Goal: Task Accomplishment & Management: Manage account settings

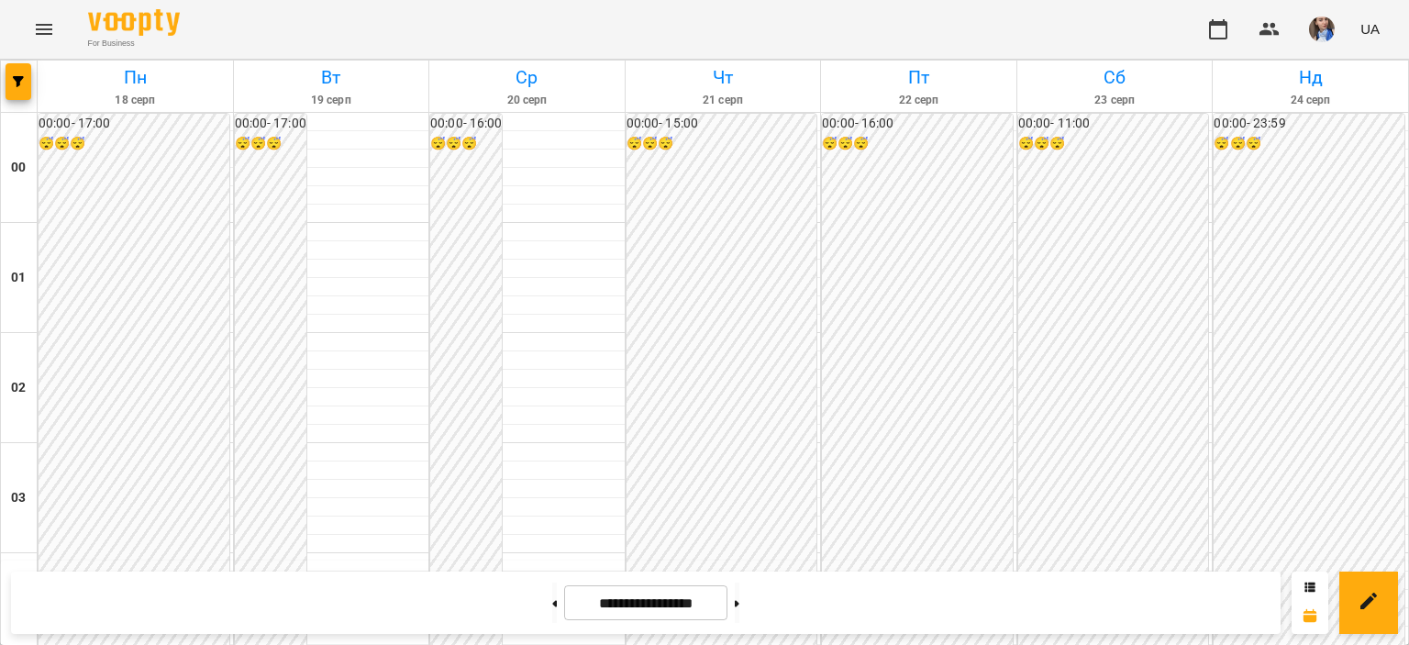
scroll to position [1468, 0]
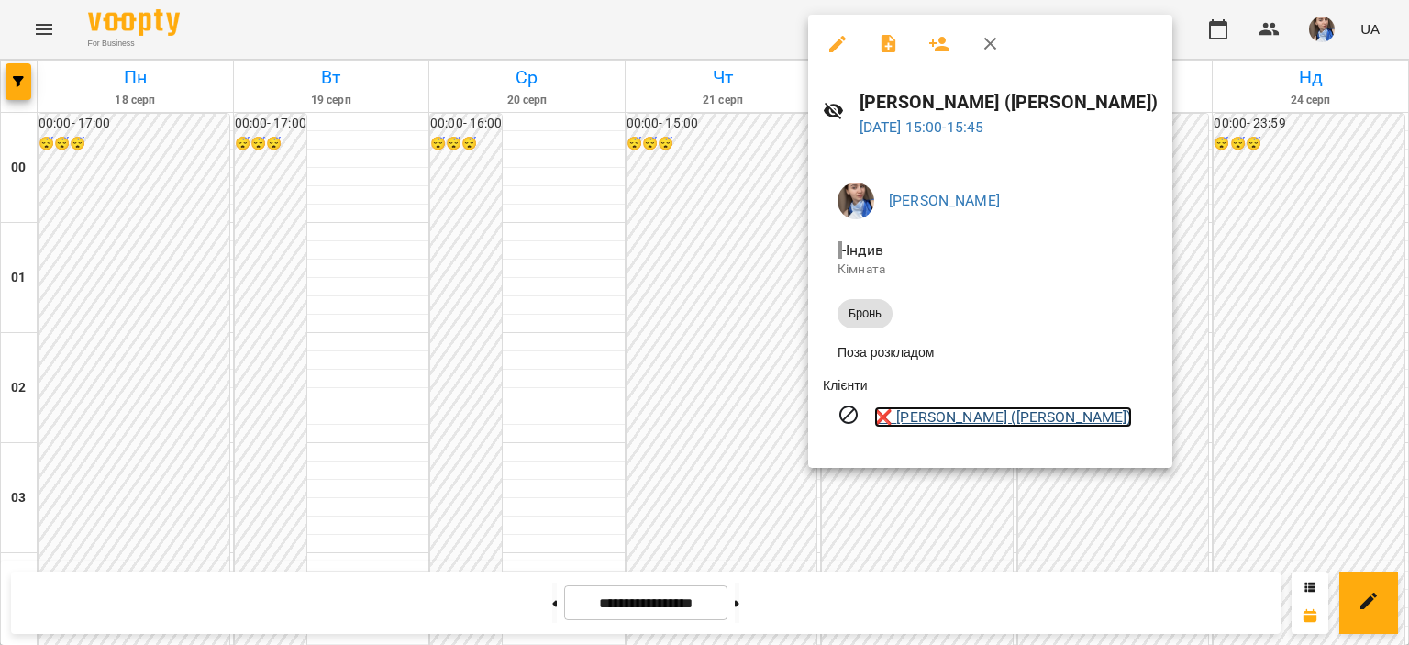
click at [1132, 422] on link "❌ [PERSON_NAME] ([PERSON_NAME])" at bounding box center [1003, 417] width 258 height 22
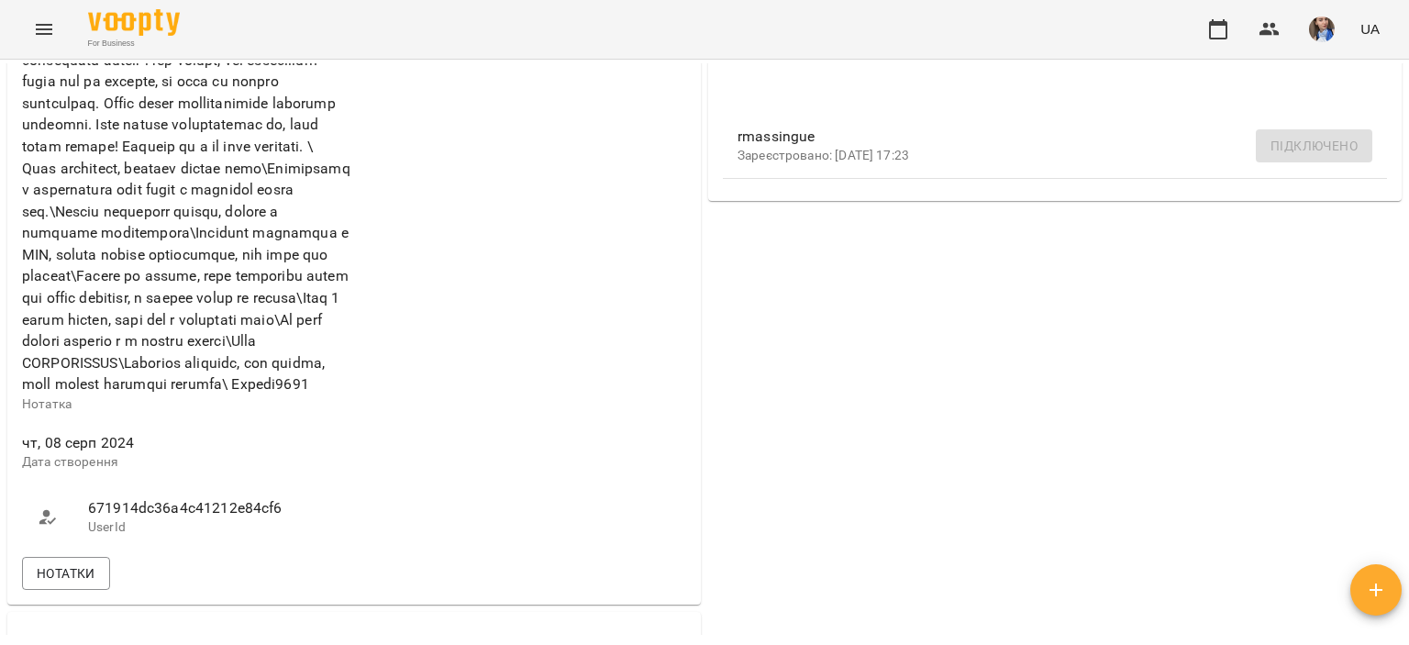
scroll to position [642, 0]
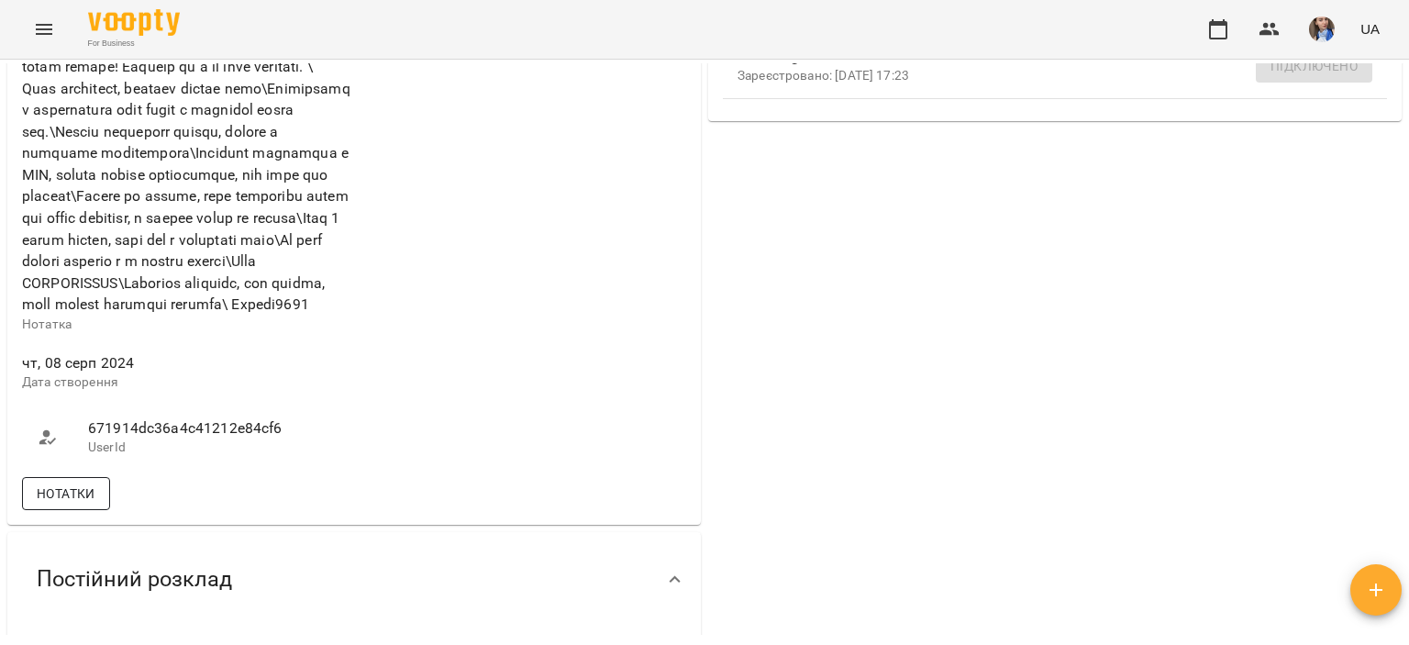
click at [50, 505] on span "Нотатки" at bounding box center [66, 494] width 59 height 22
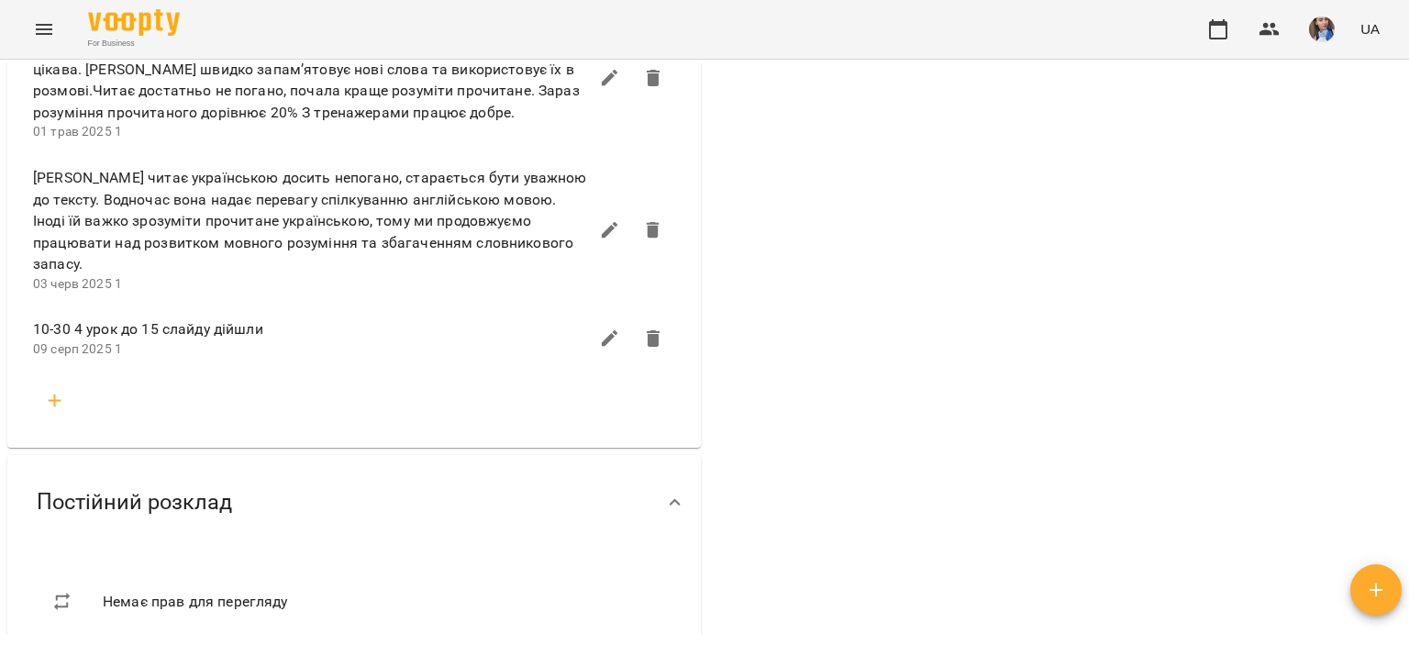
scroll to position [1835, 0]
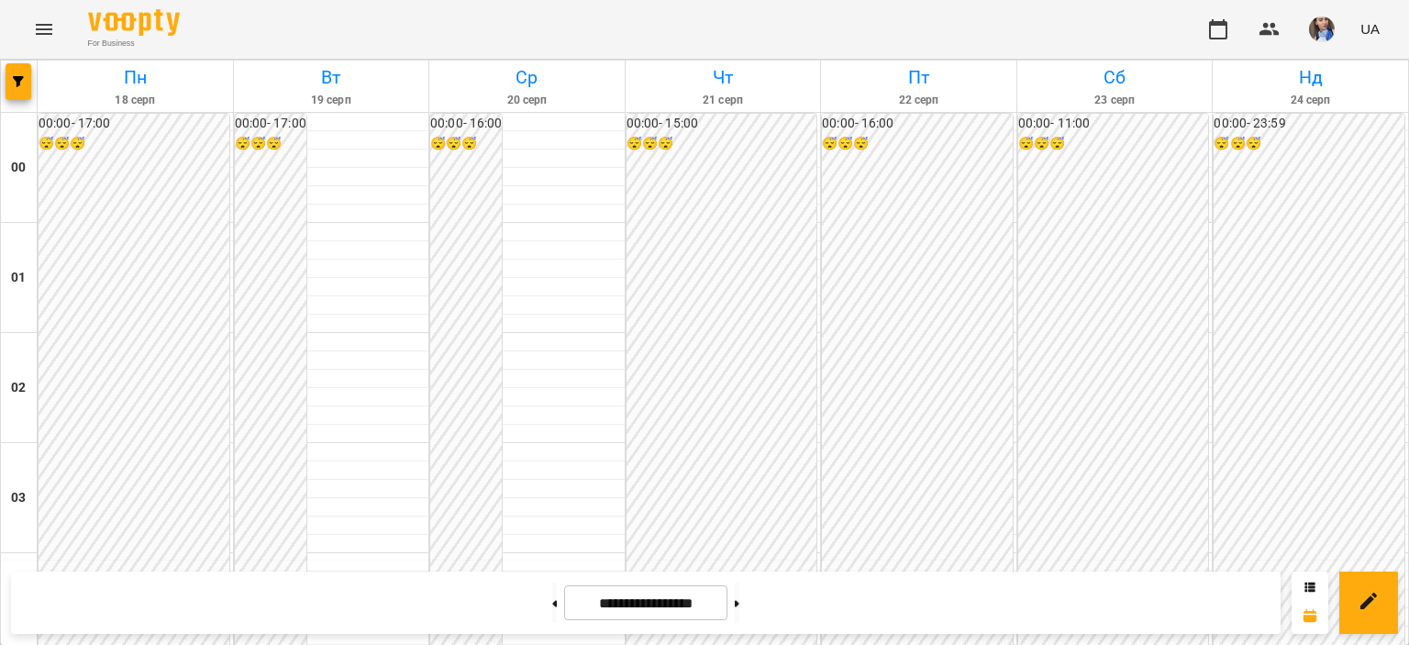
scroll to position [1743, 0]
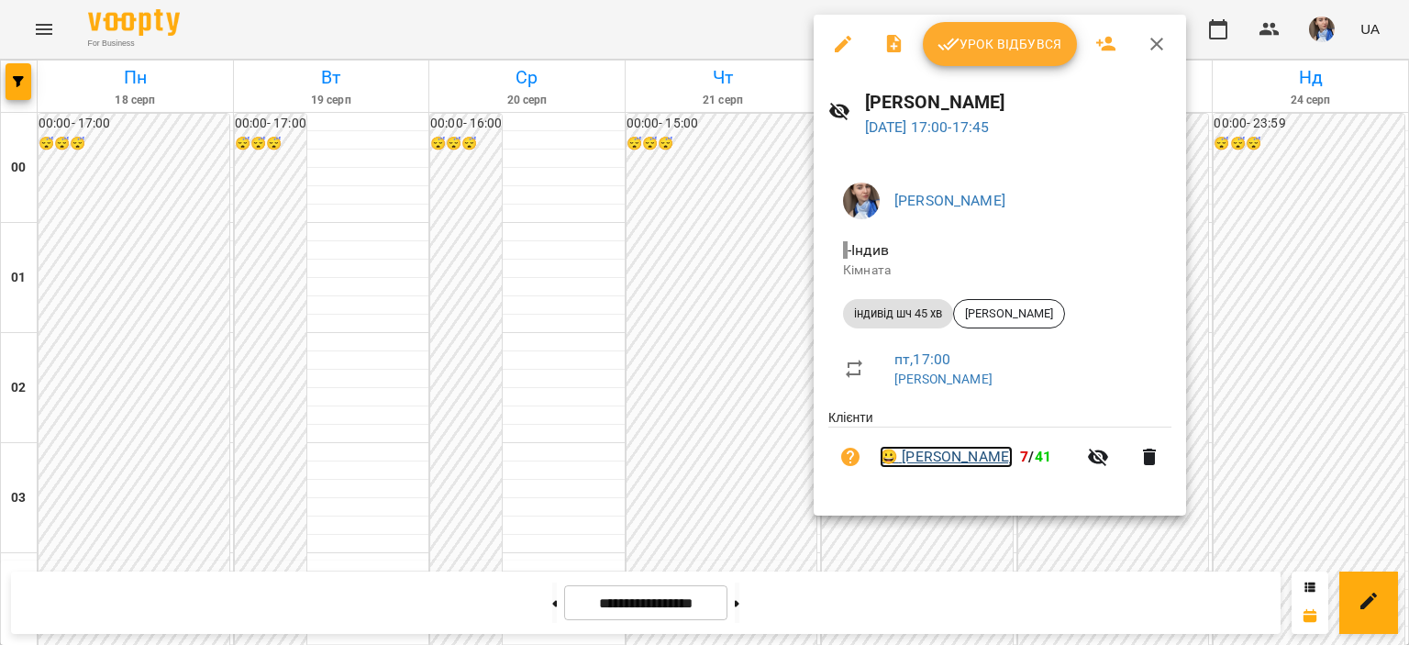
click at [961, 461] on link "😀 [PERSON_NAME]" at bounding box center [946, 457] width 133 height 22
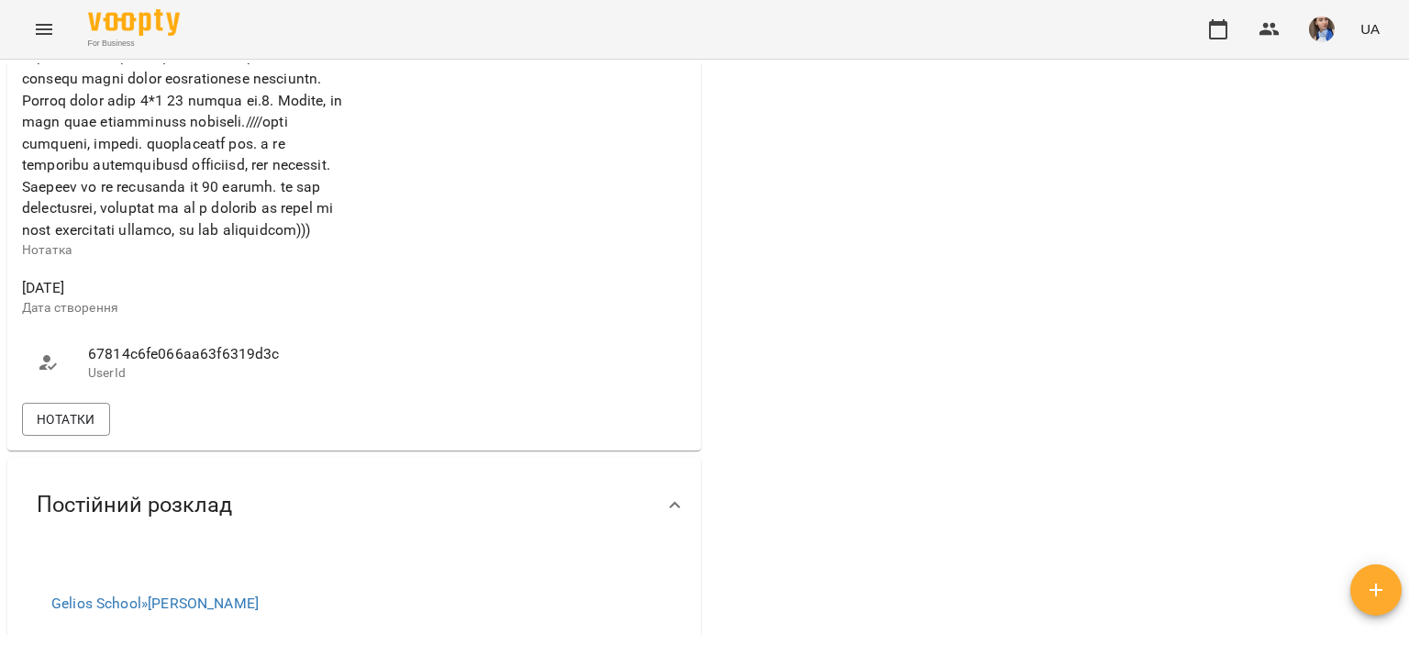
scroll to position [917, 0]
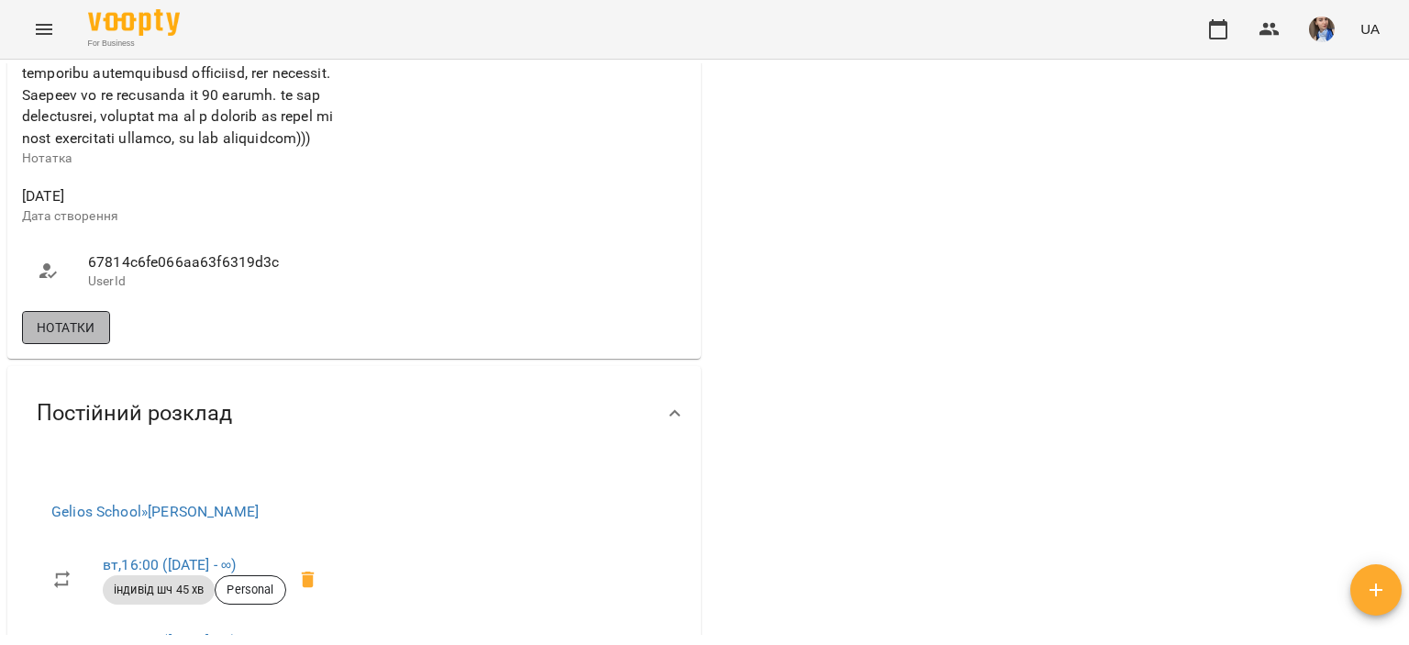
click at [88, 339] on span "Нотатки" at bounding box center [66, 328] width 59 height 22
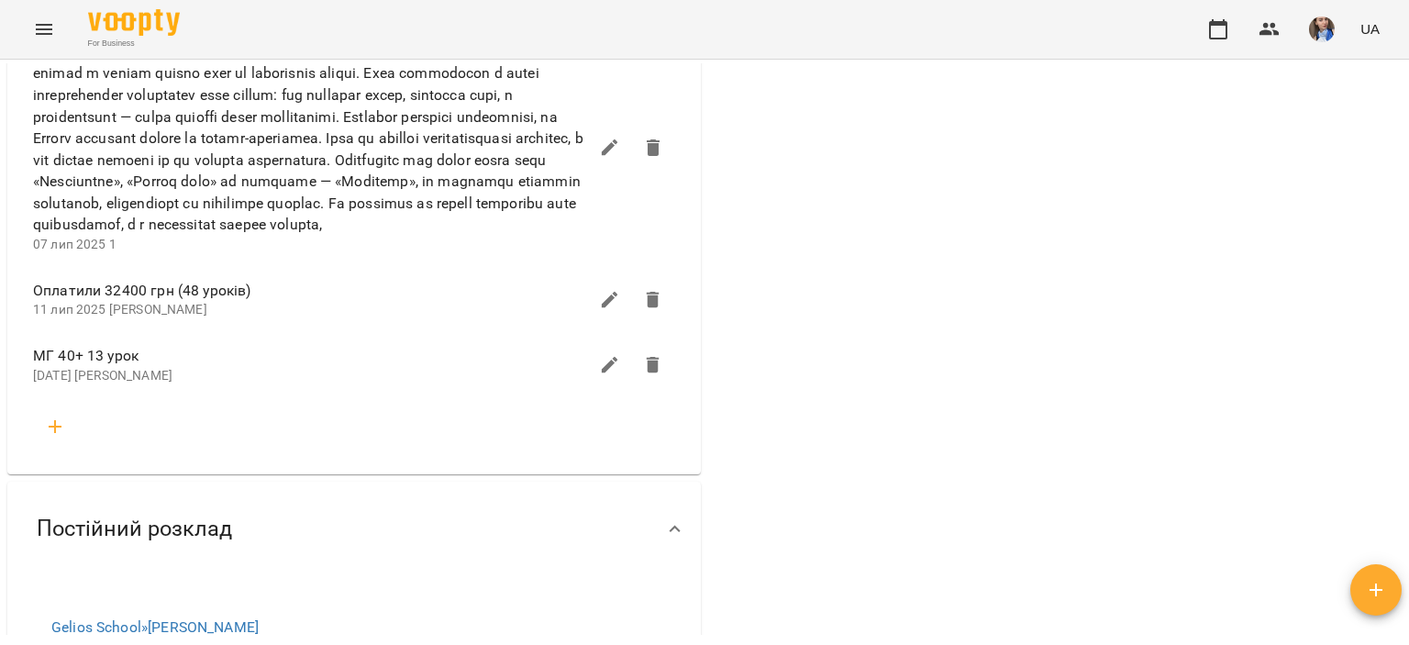
scroll to position [2385, 0]
